Goal: Transaction & Acquisition: Purchase product/service

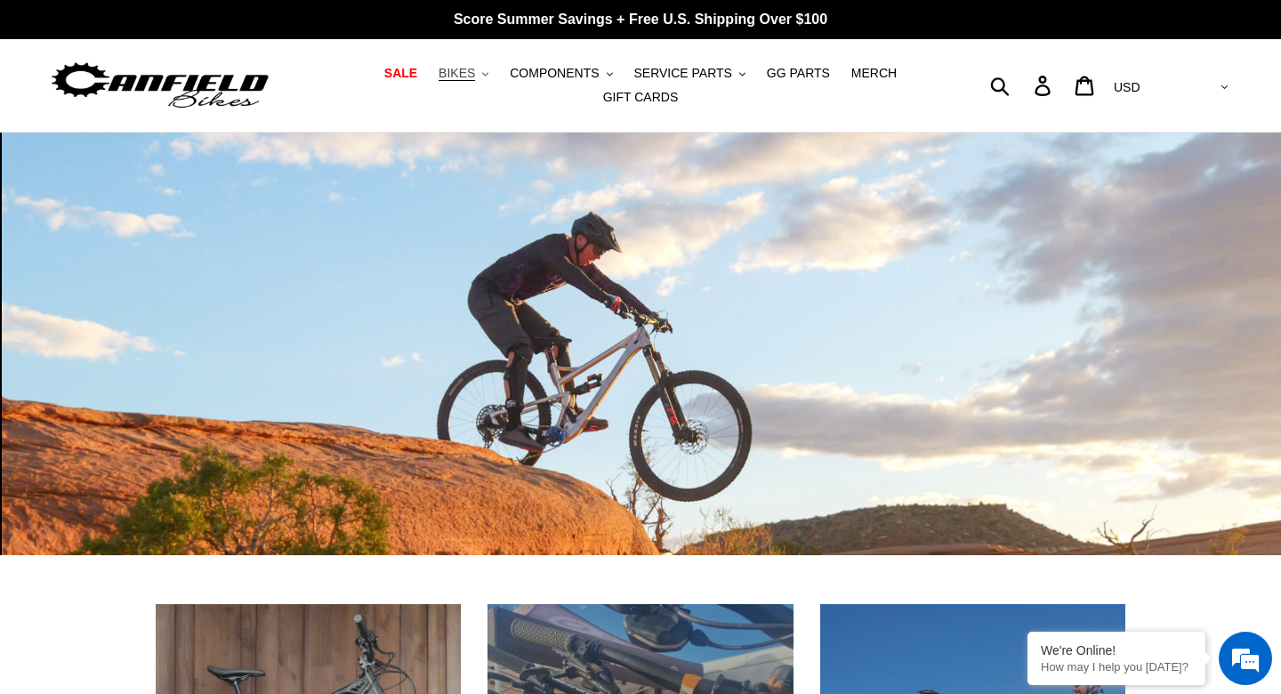
click at [463, 75] on span "BIKES" at bounding box center [457, 73] width 36 height 15
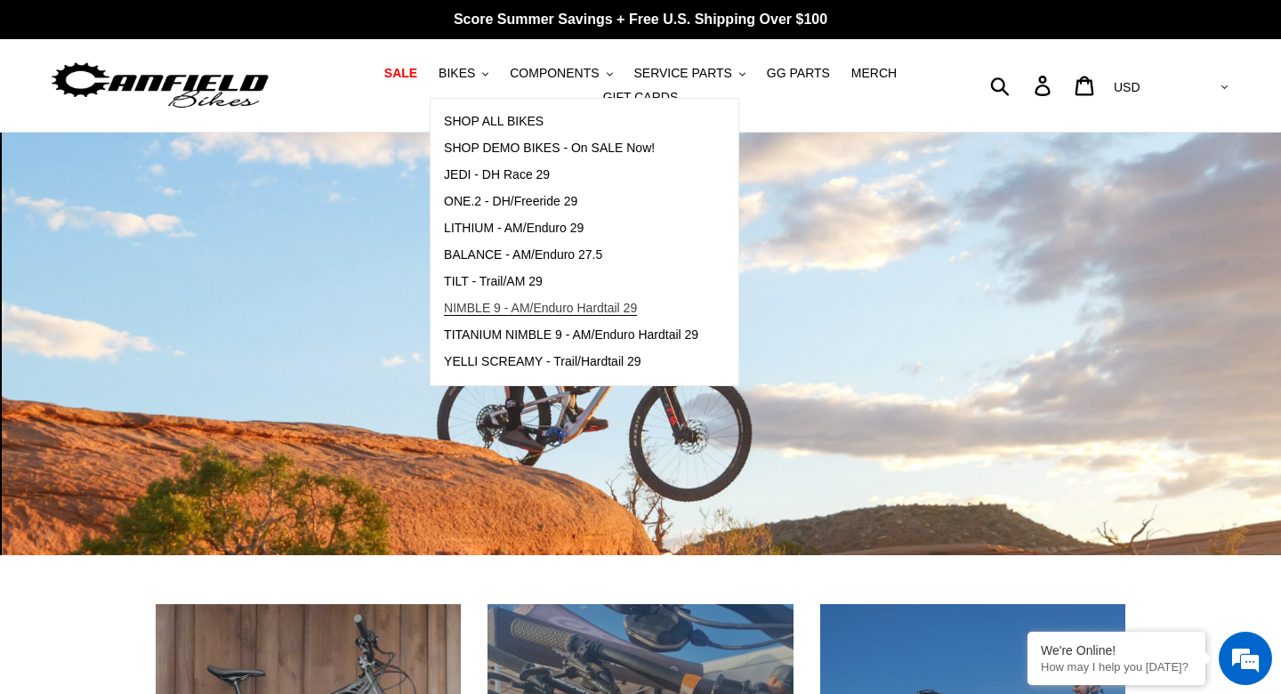
click at [513, 310] on span "NIMBLE 9 - AM/Enduro Hardtail 29" at bounding box center [540, 308] width 193 height 15
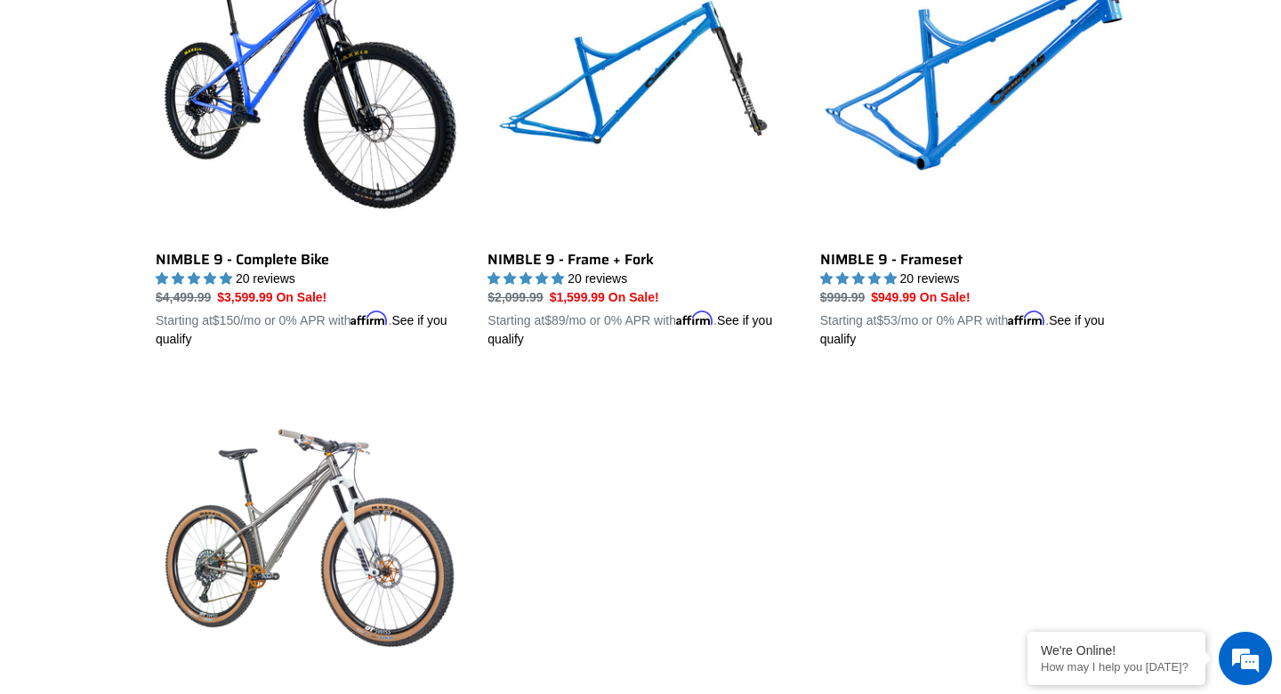
scroll to position [593, 0]
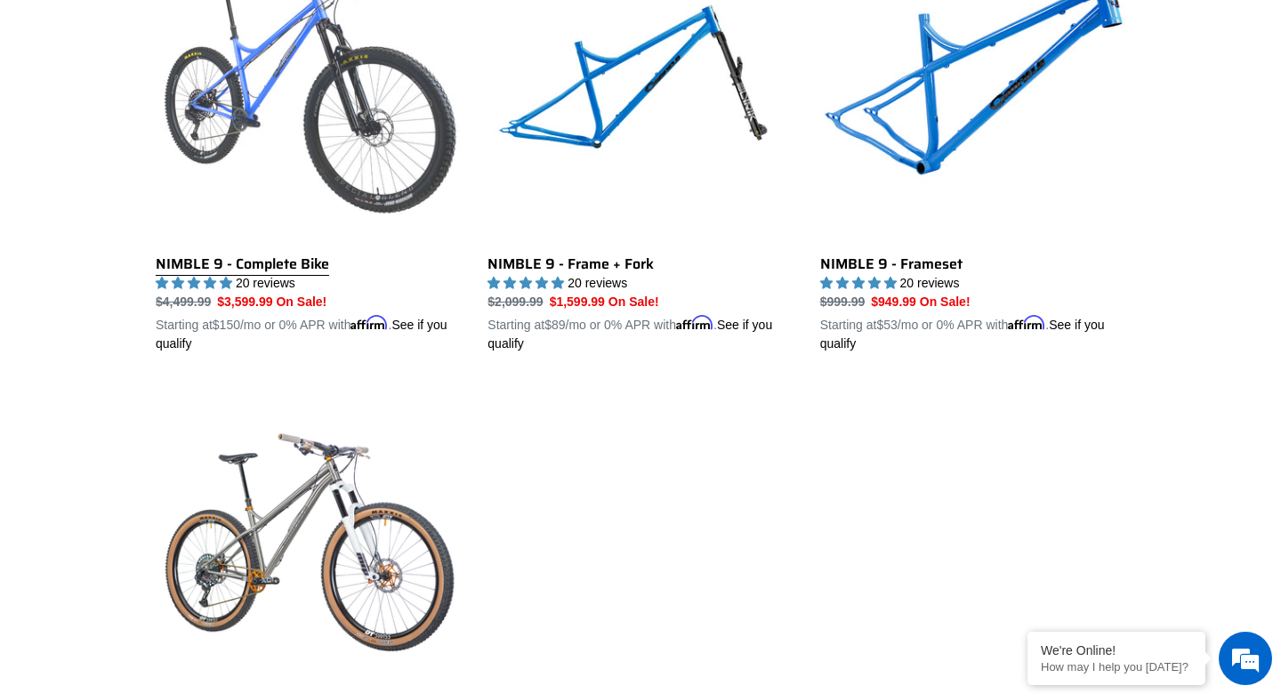
click at [233, 268] on link "NIMBLE 9 - Complete Bike" at bounding box center [308, 145] width 305 height 416
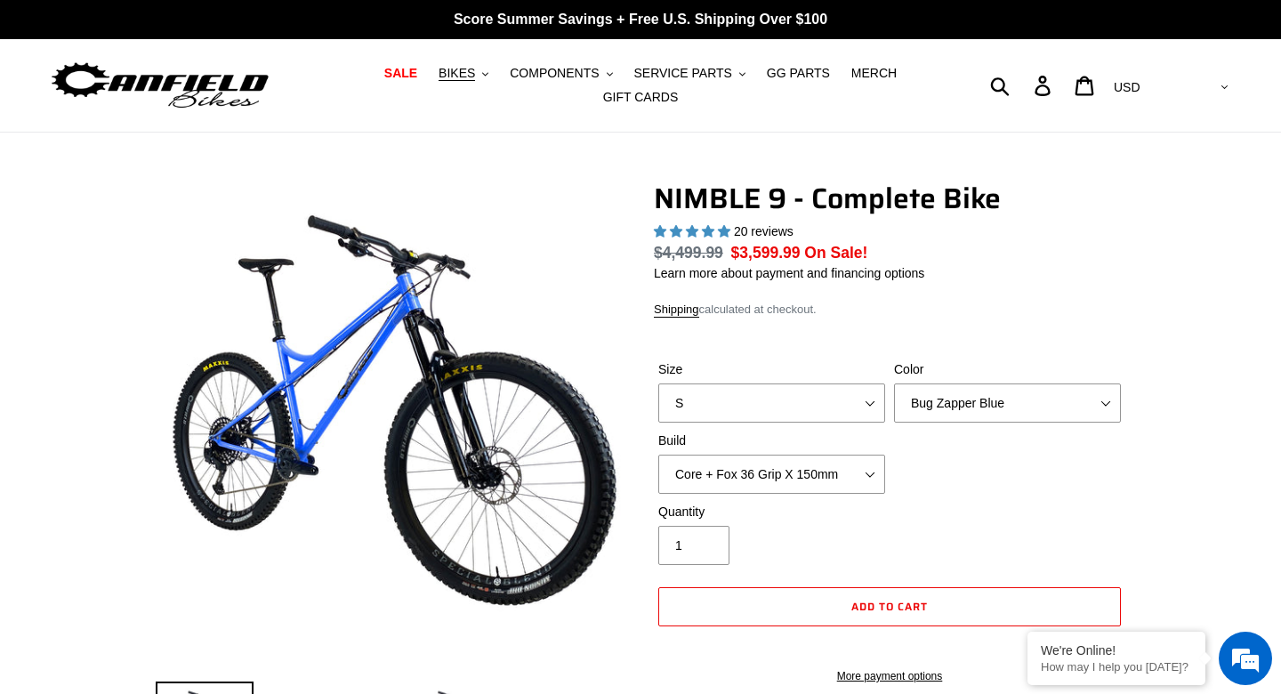
select select "highest-rating"
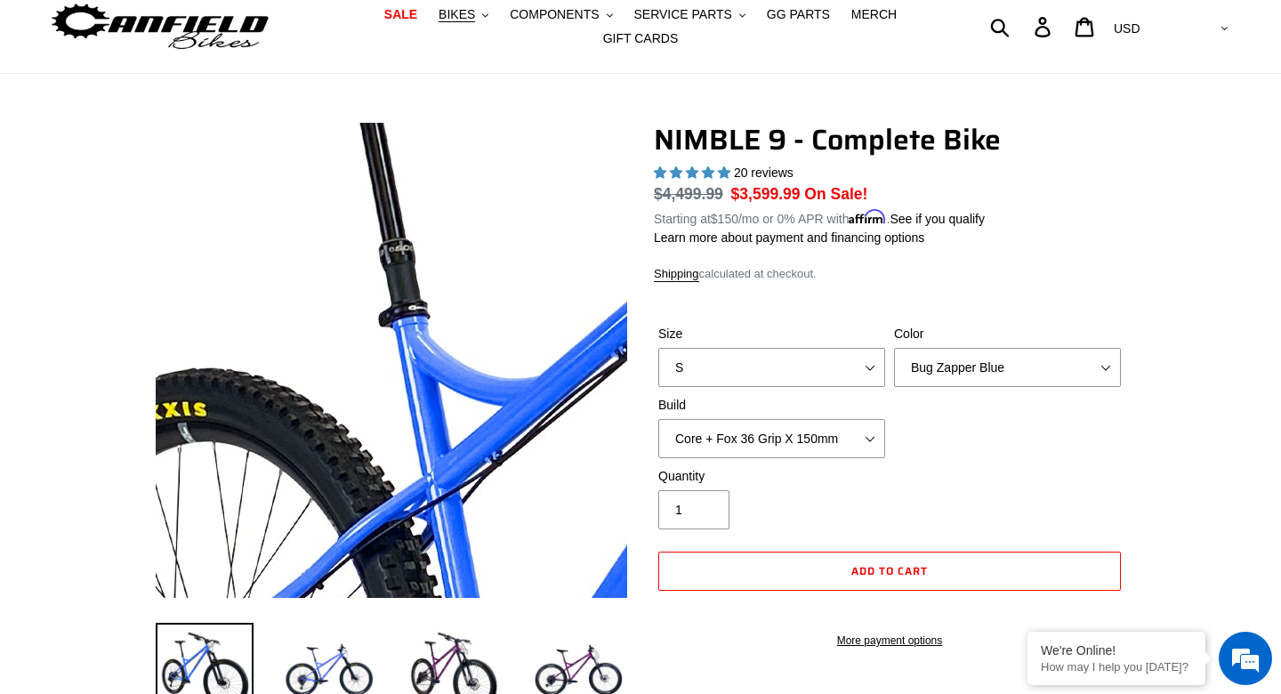
scroll to position [28, 0]
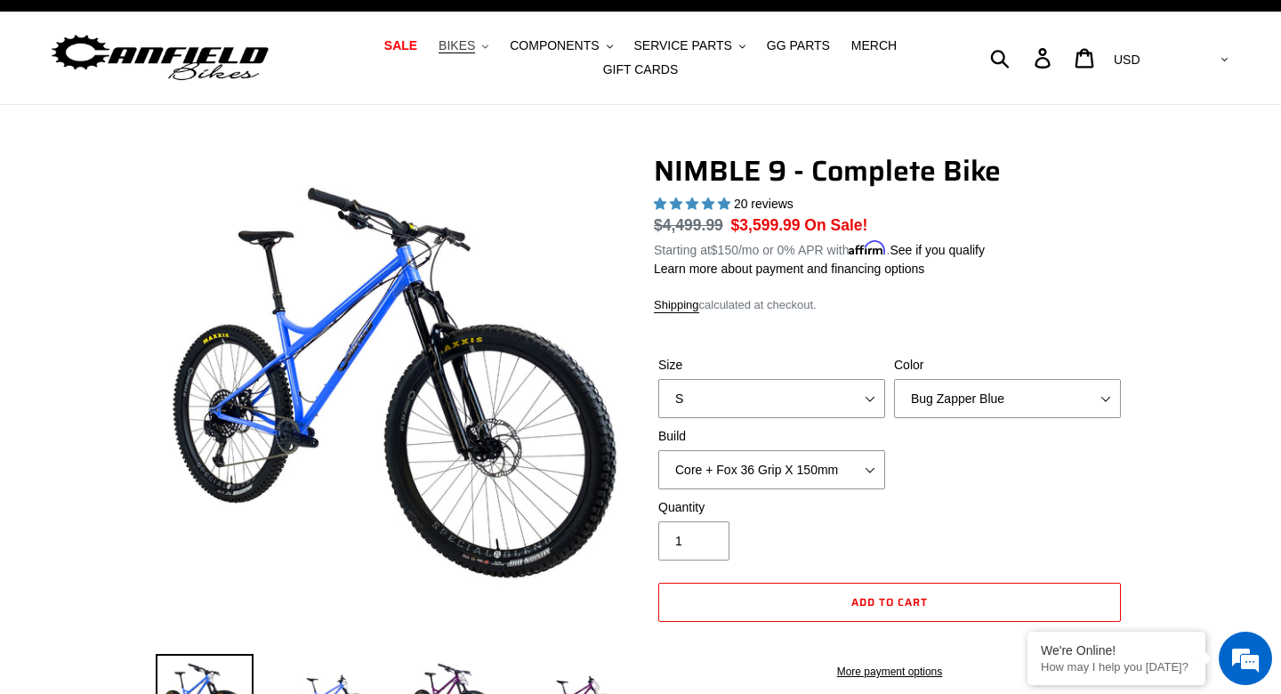
click at [462, 47] on span "BIKES" at bounding box center [457, 45] width 36 height 15
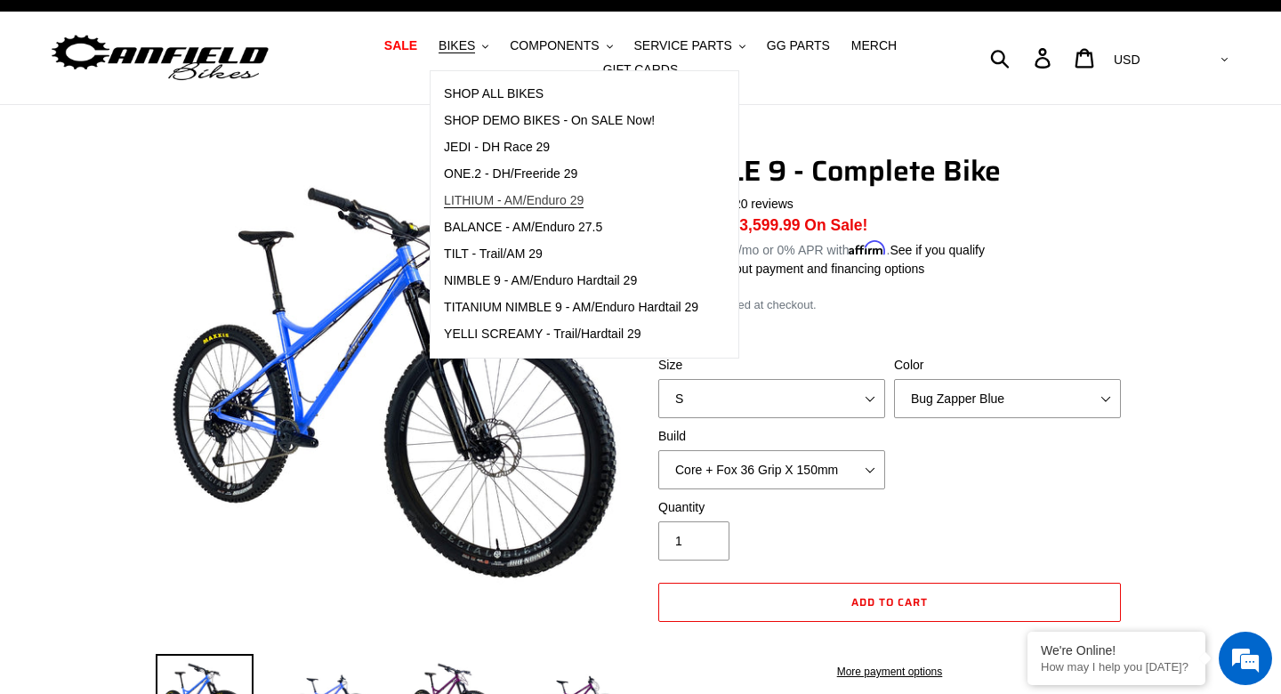
scroll to position [0, 0]
click at [508, 332] on span "YELLI SCREAMY - Trail/Hardtail 29" at bounding box center [542, 333] width 197 height 15
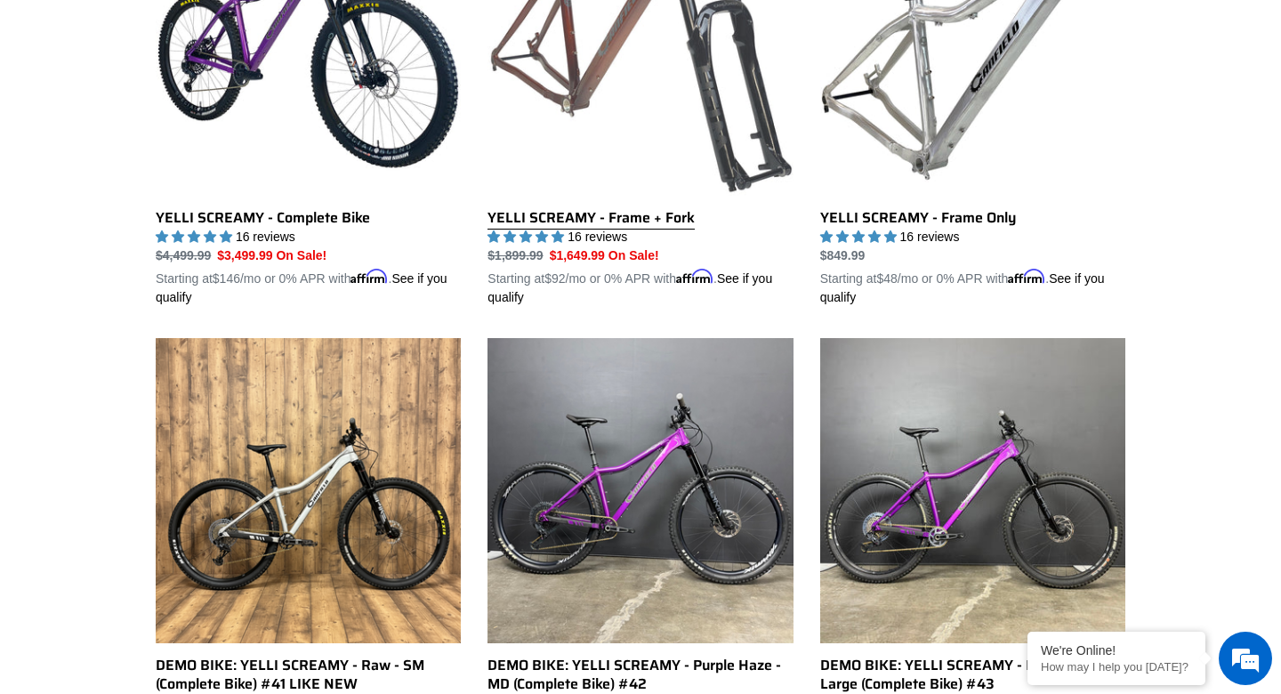
scroll to position [641, 0]
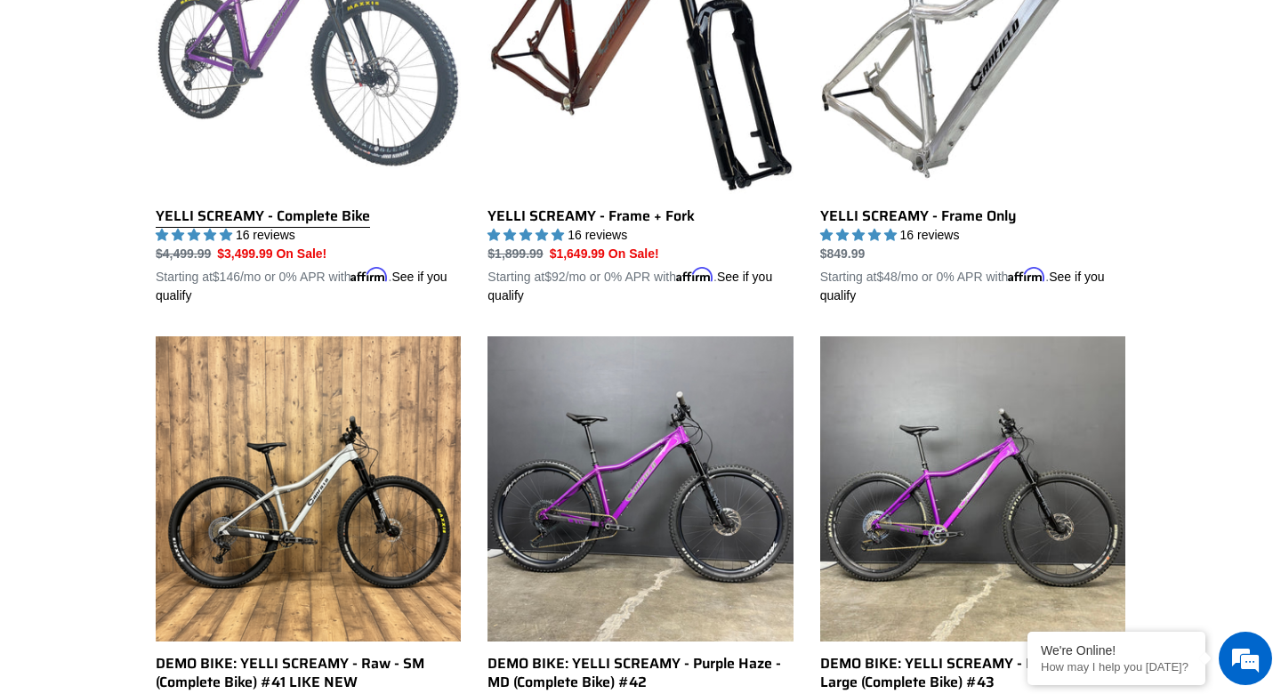
click at [271, 221] on link "YELLI SCREAMY - Complete Bike" at bounding box center [308, 97] width 305 height 416
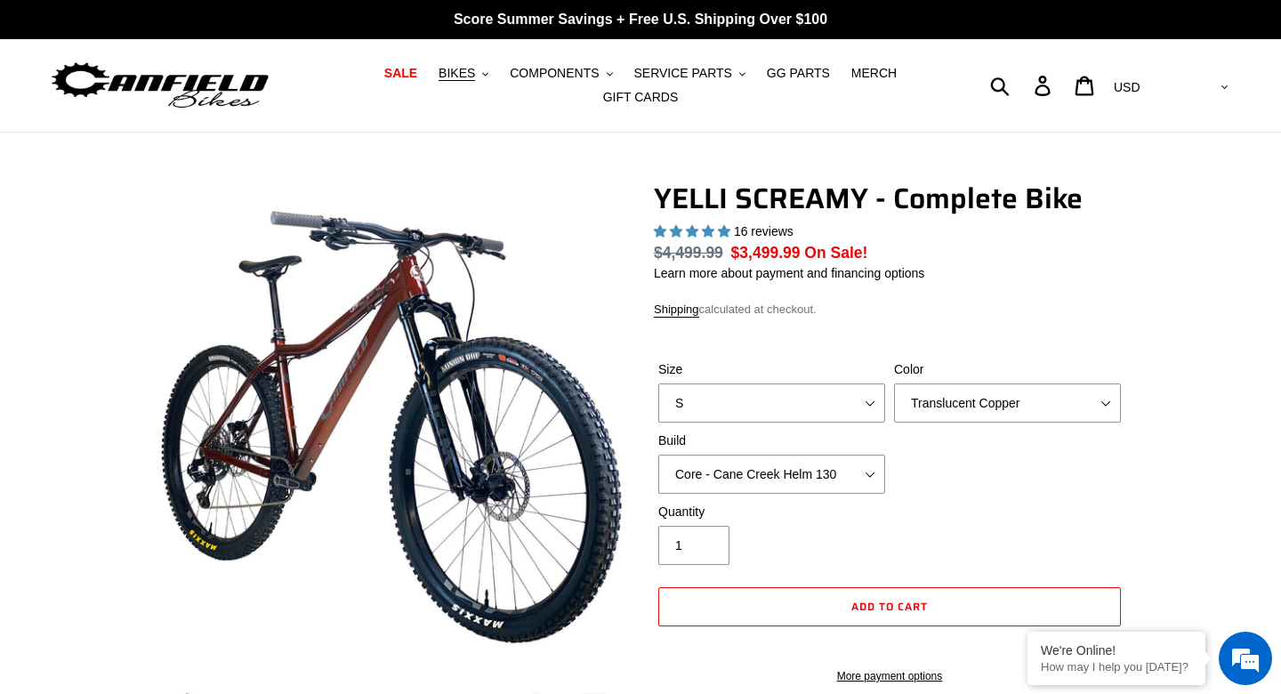
select select "highest-rating"
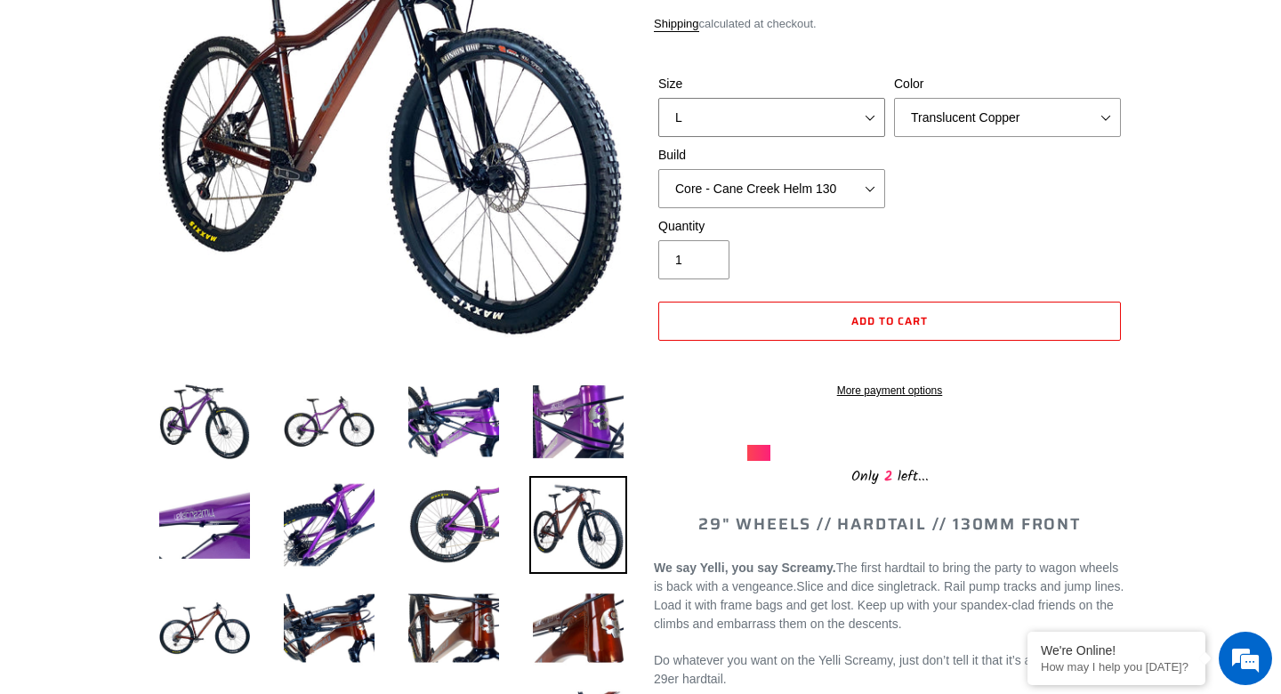
select select "S"
select select "Purple Haze"
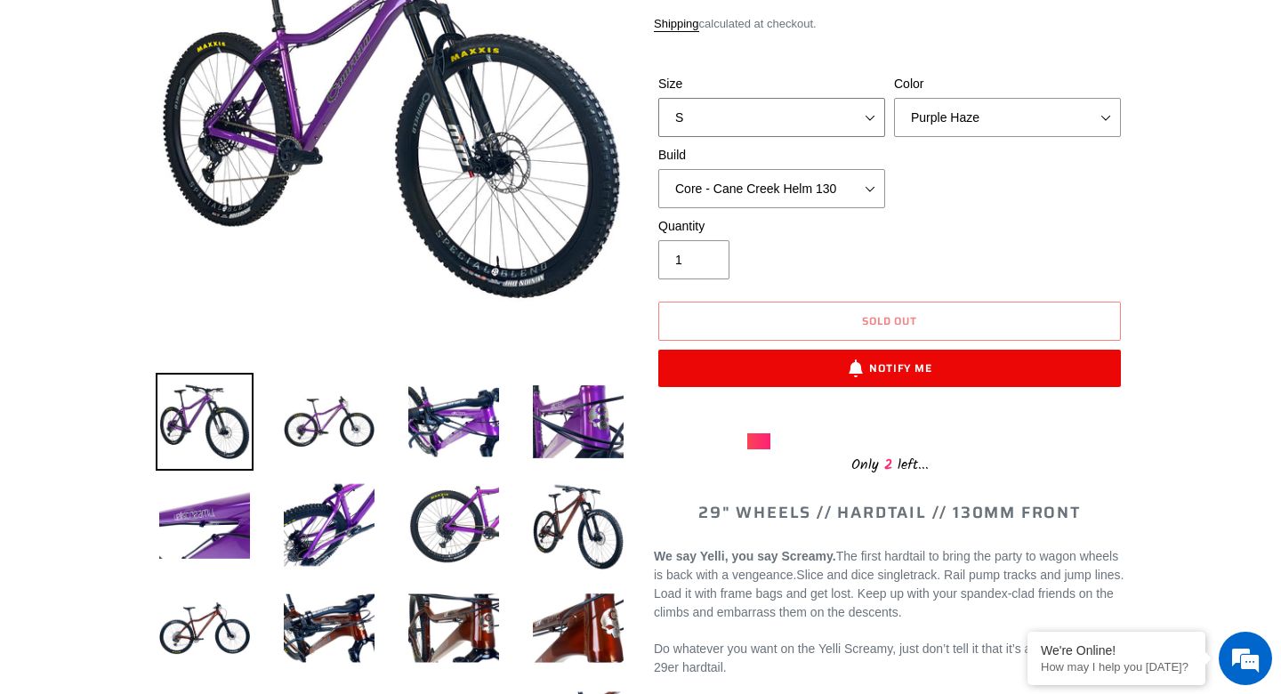
select select "L"
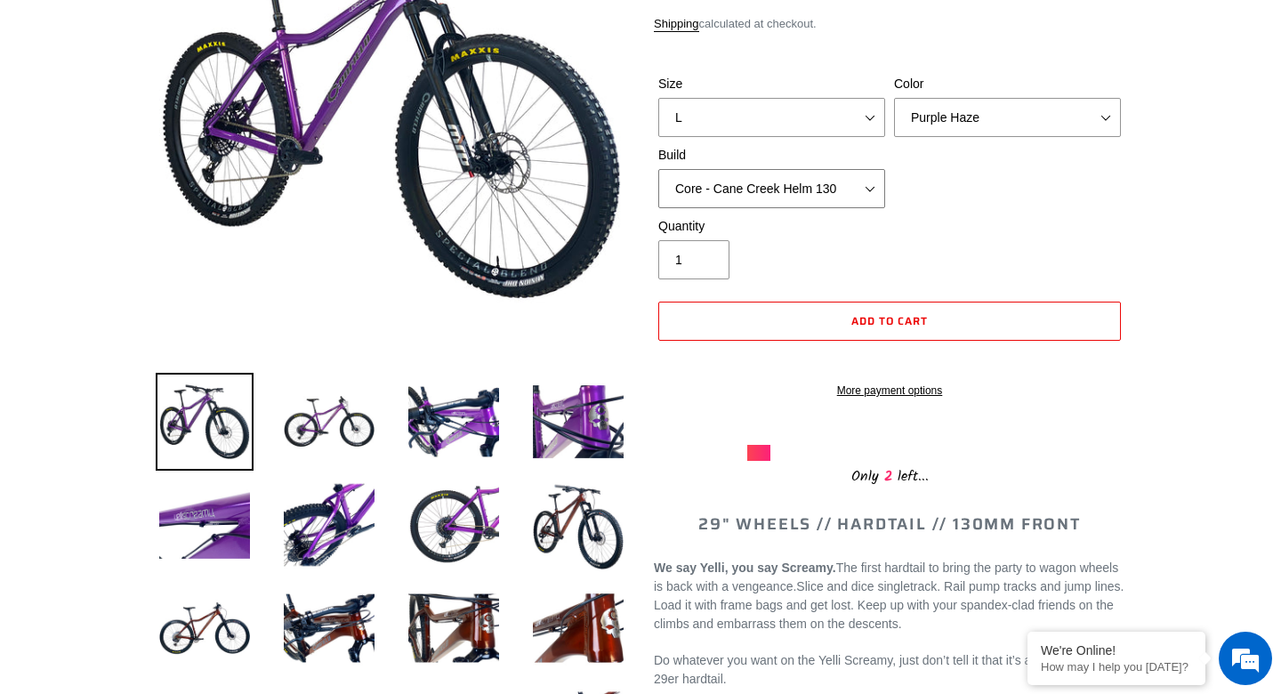
select select "Core - Fox 34 SL Factory Grip X 130"
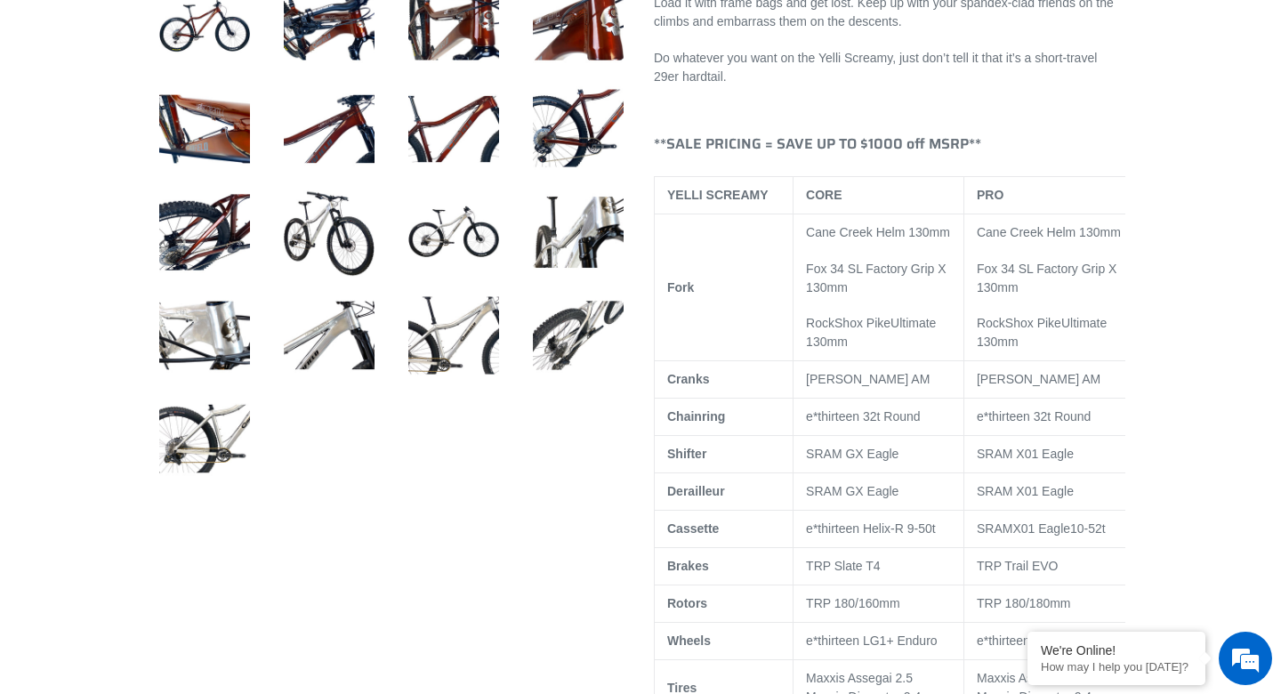
scroll to position [910, 0]
